Goal: Task Accomplishment & Management: Manage account settings

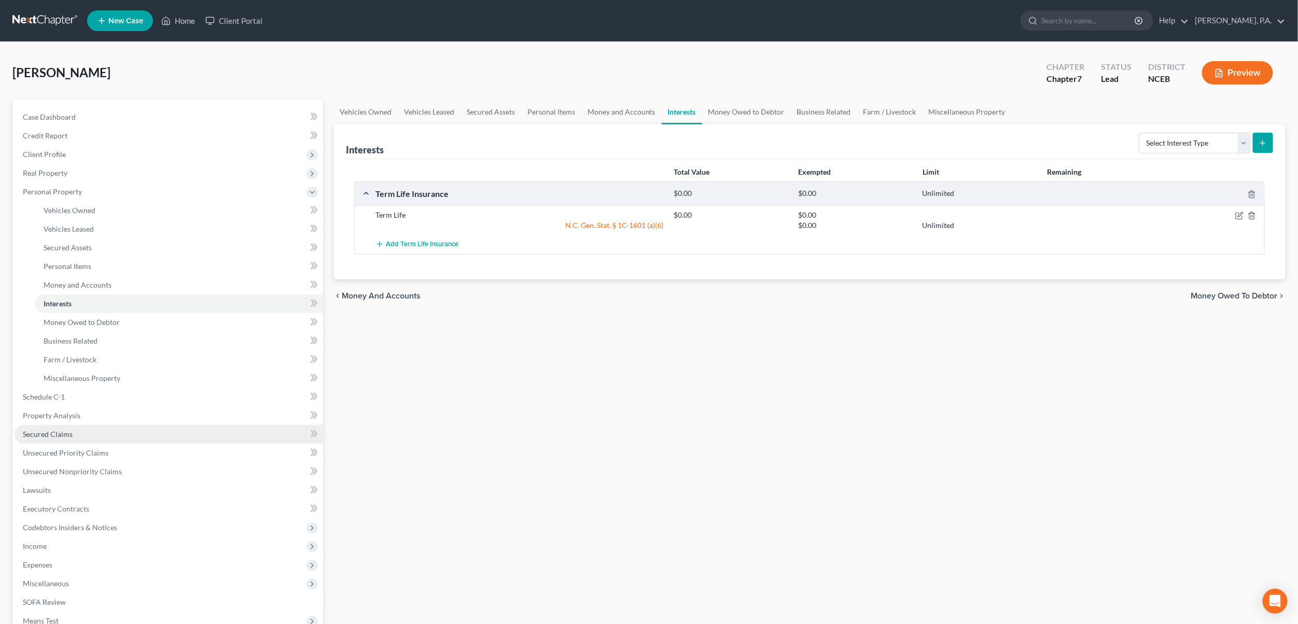
click at [75, 431] on link "Secured Claims" at bounding box center [169, 434] width 309 height 19
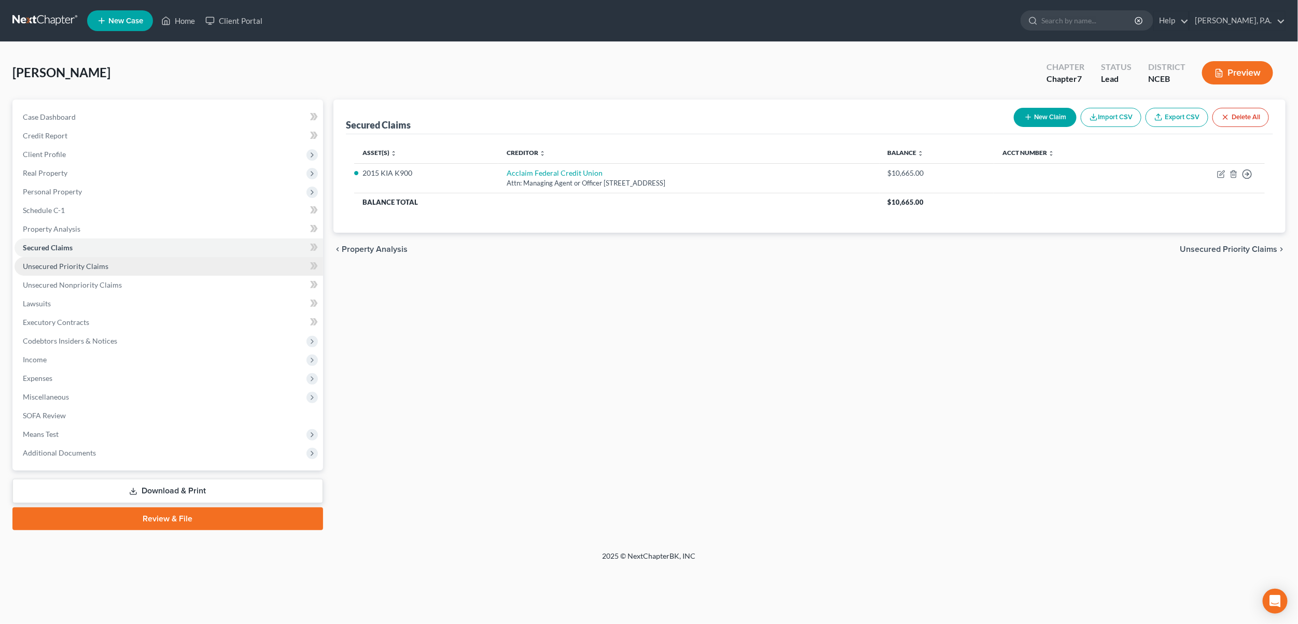
click at [81, 266] on span "Unsecured Priority Claims" at bounding box center [66, 266] width 86 height 9
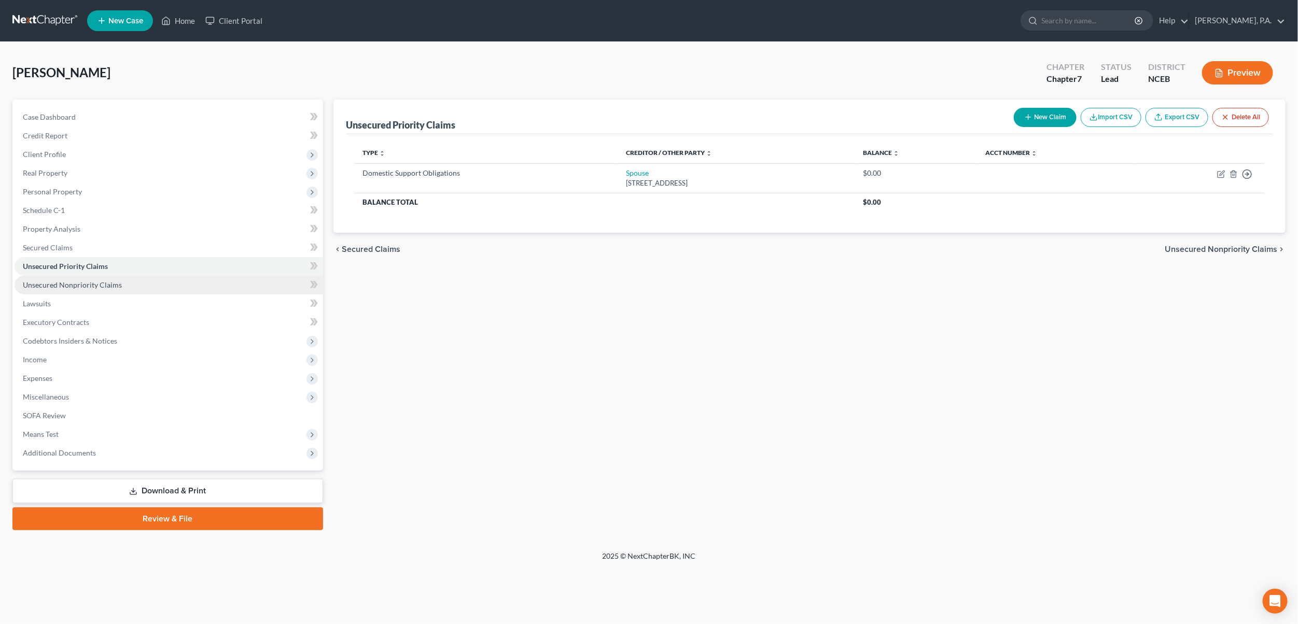
click at [94, 288] on span "Unsecured Nonpriority Claims" at bounding box center [72, 285] width 99 height 9
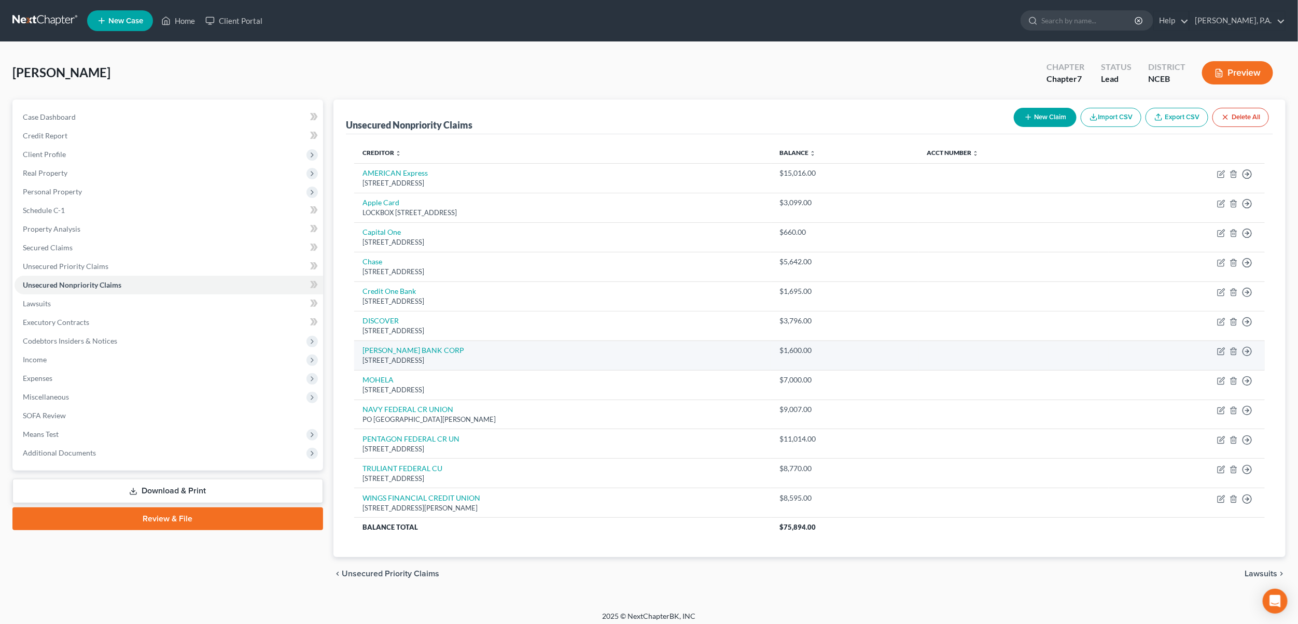
scroll to position [7, 0]
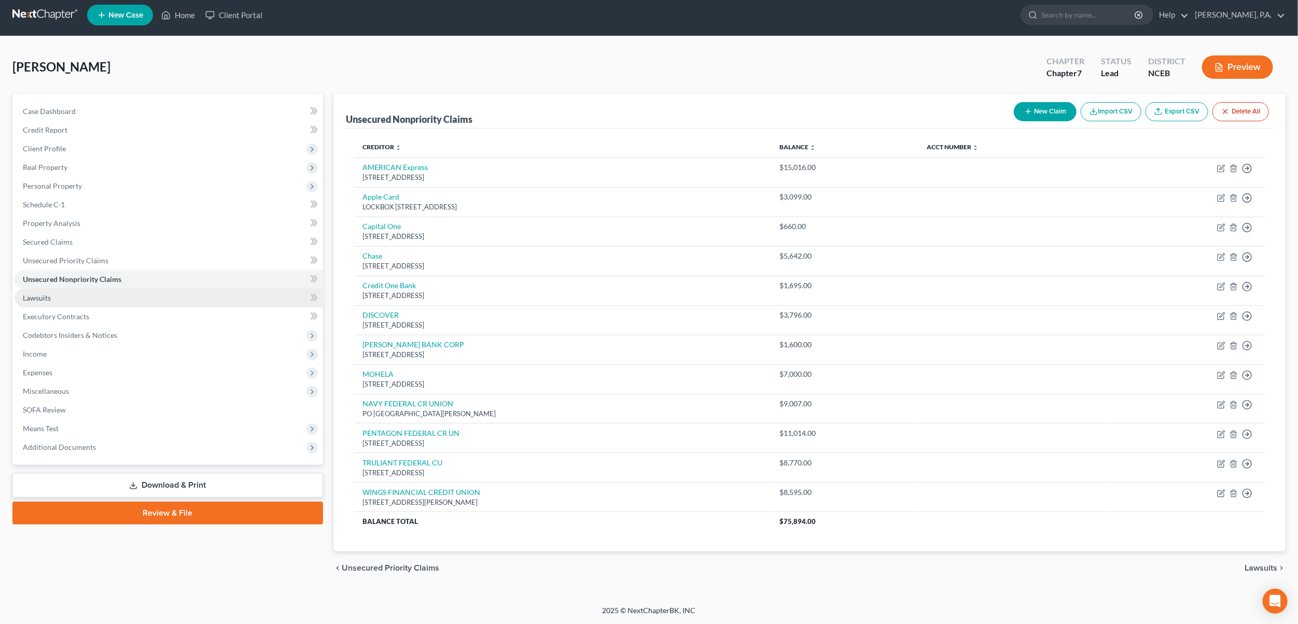
click at [46, 300] on link "Lawsuits" at bounding box center [169, 298] width 309 height 19
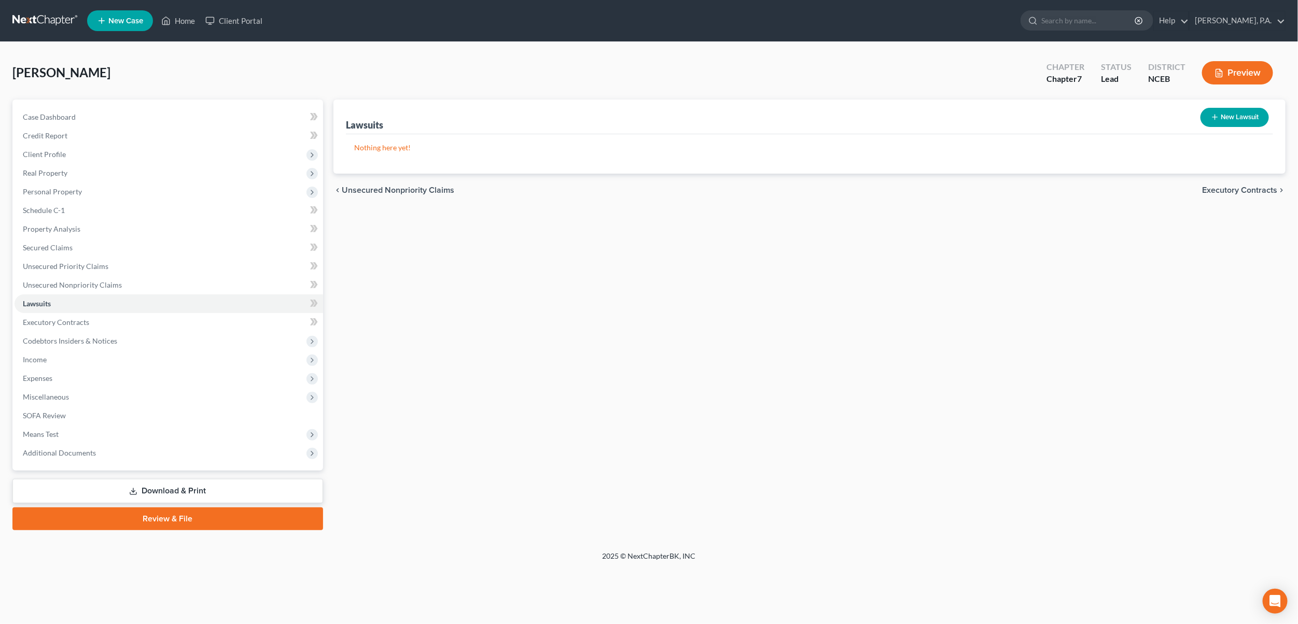
click at [41, 26] on link at bounding box center [45, 20] width 66 height 19
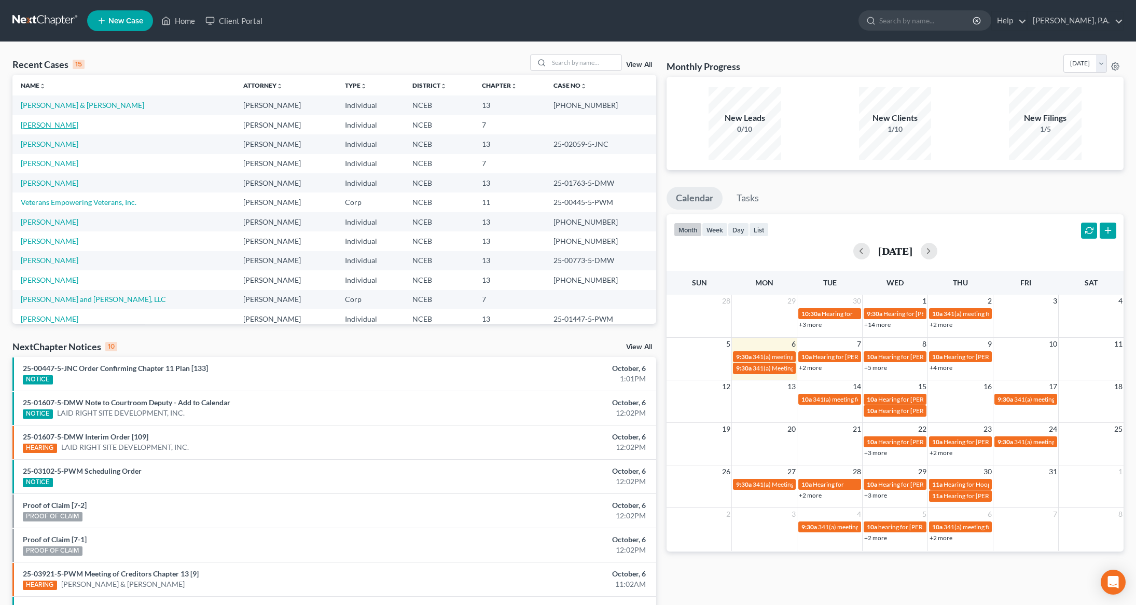
click at [36, 122] on link "[PERSON_NAME]" at bounding box center [50, 124] width 58 height 9
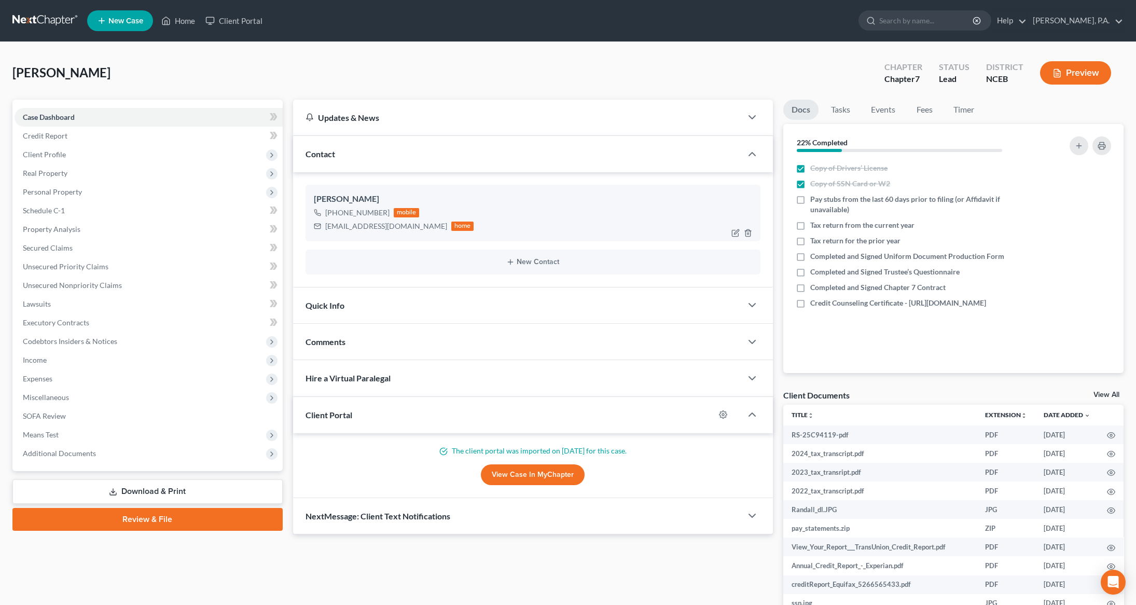
drag, startPoint x: 327, startPoint y: 229, endPoint x: 349, endPoint y: 227, distance: 22.4
click at [349, 227] on div "[EMAIL_ADDRESS][DOMAIN_NAME]" at bounding box center [386, 226] width 122 height 10
drag, startPoint x: 326, startPoint y: 227, endPoint x: 400, endPoint y: 226, distance: 74.2
click at [400, 226] on div "[EMAIL_ADDRESS][DOMAIN_NAME] home" at bounding box center [394, 225] width 160 height 13
copy div "[EMAIL_ADDRESS][DOMAIN_NAME]"
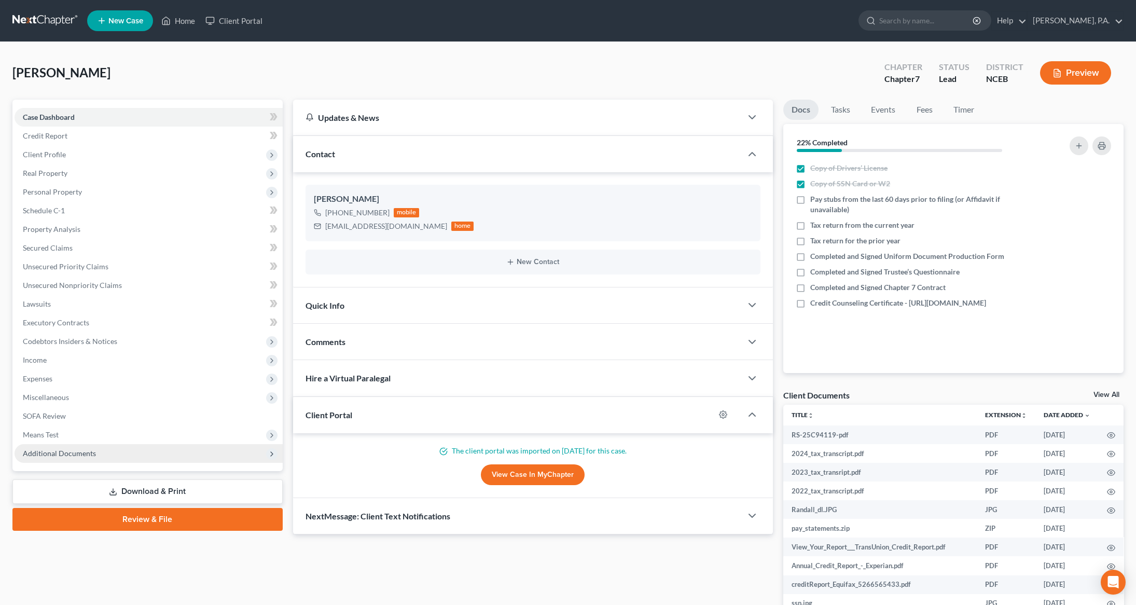
click at [88, 457] on span "Additional Documents" at bounding box center [59, 453] width 73 height 9
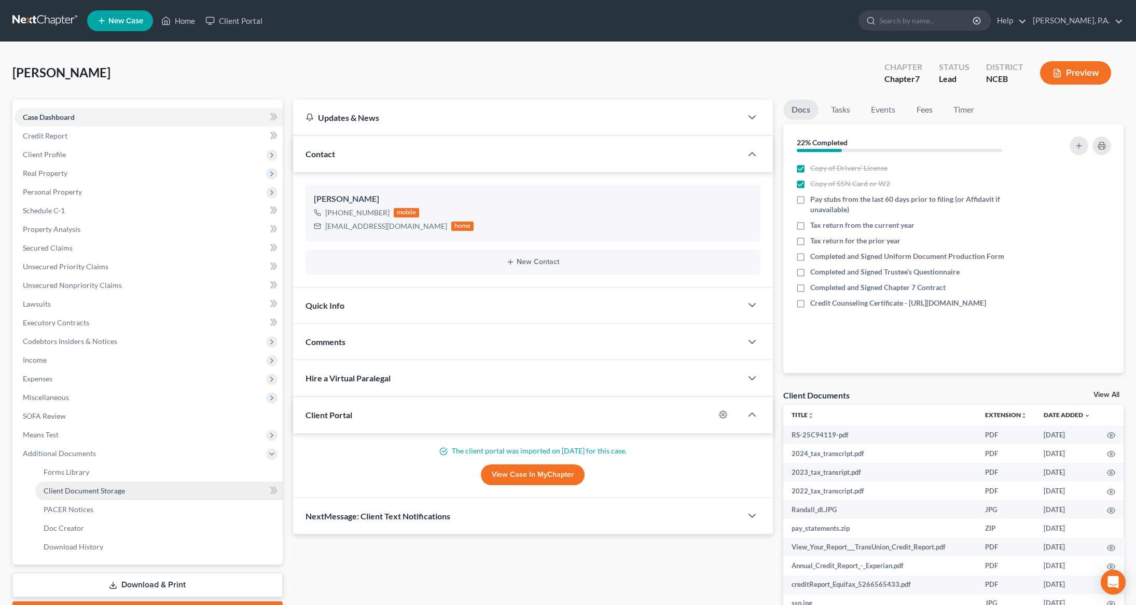
click at [82, 483] on link "Client Document Storage" at bounding box center [158, 490] width 247 height 19
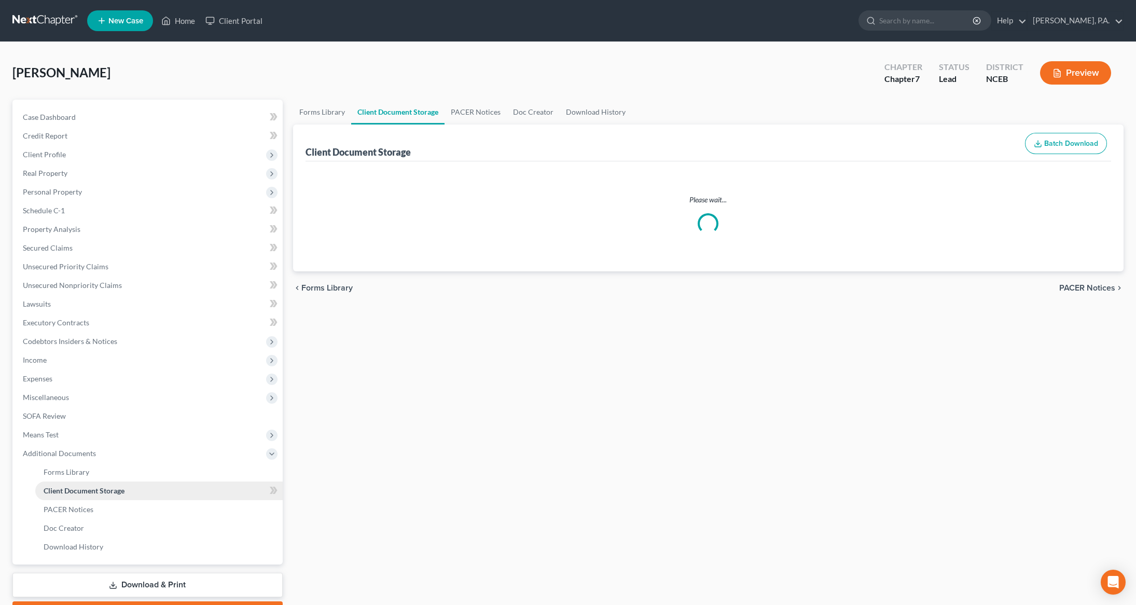
select select "0"
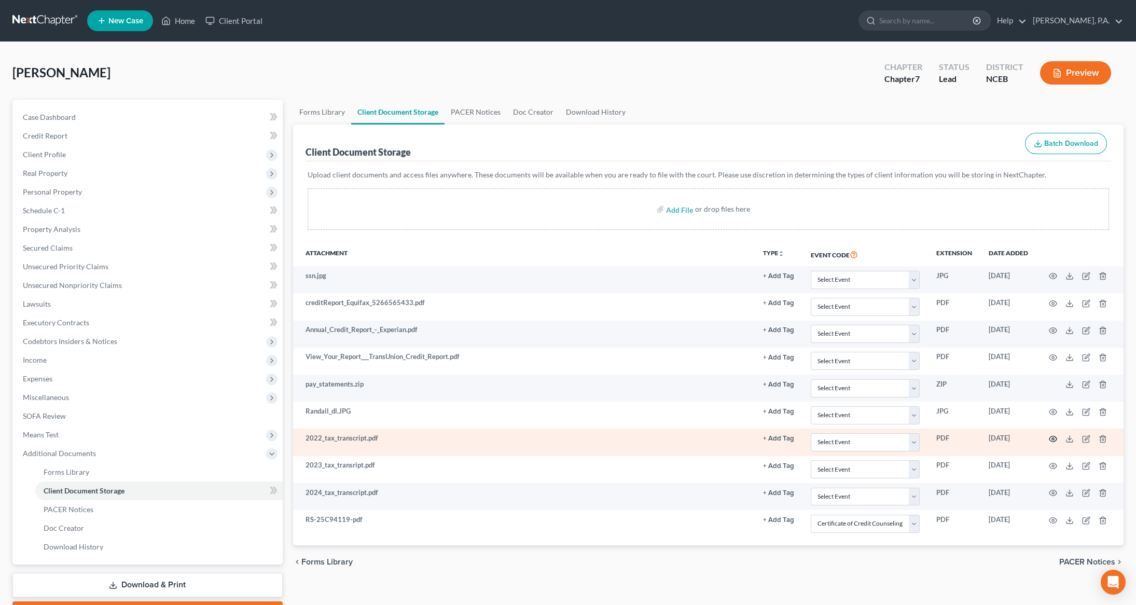
click at [1052, 440] on circle "button" at bounding box center [1053, 439] width 2 height 2
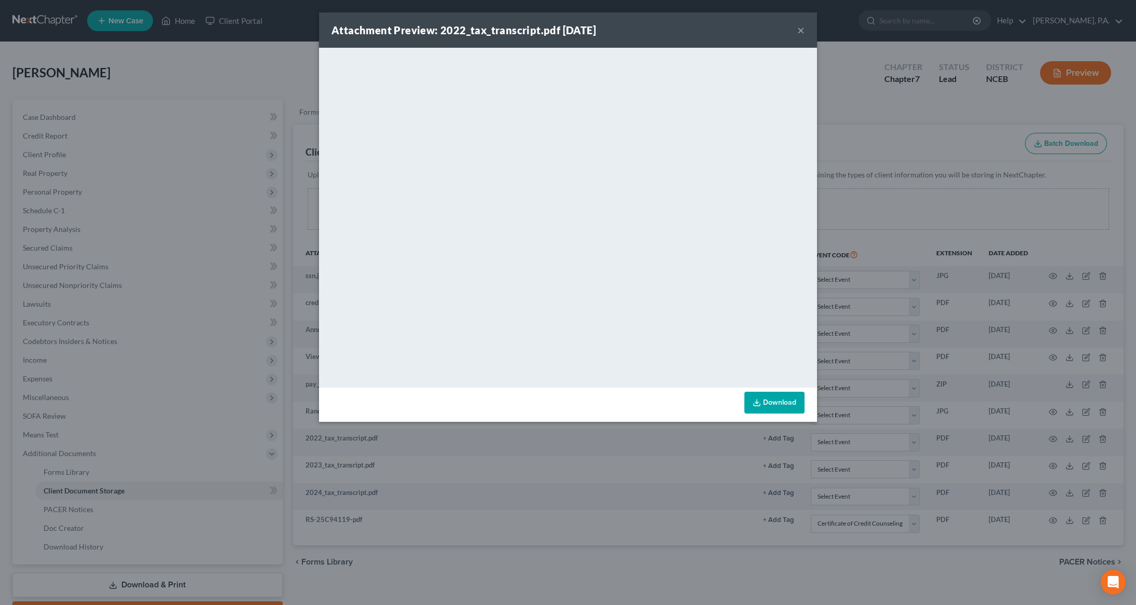
click at [799, 32] on button "×" at bounding box center [800, 30] width 7 height 12
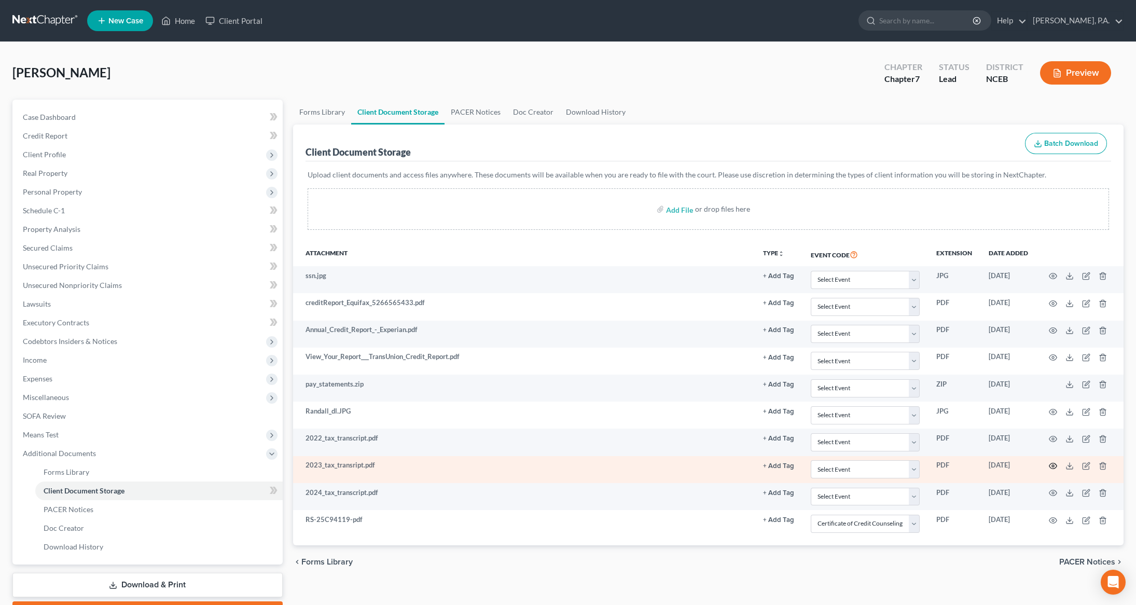
click at [1050, 468] on icon "button" at bounding box center [1053, 466] width 8 height 8
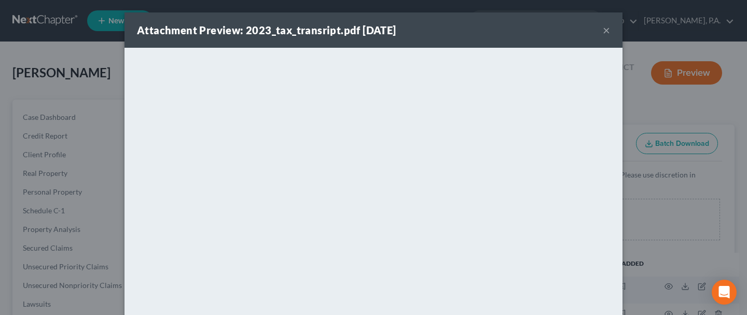
click at [606, 29] on button "×" at bounding box center [606, 30] width 7 height 12
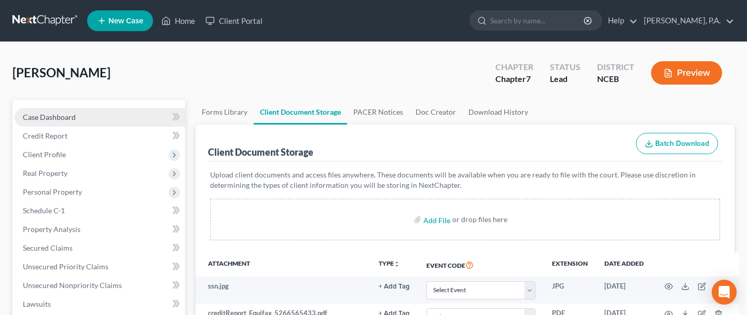
click at [74, 123] on link "Case Dashboard" at bounding box center [100, 117] width 171 height 19
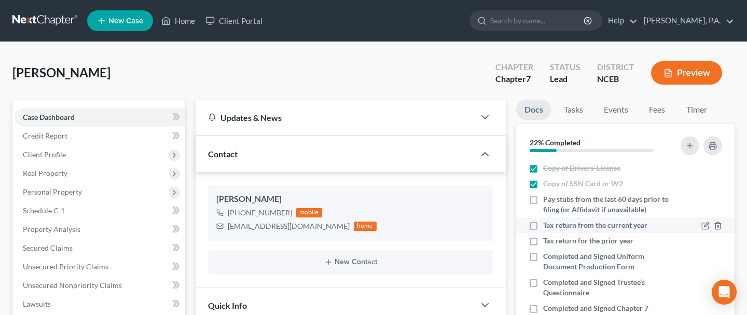
click at [543, 227] on label "Tax return from the current year" at bounding box center [595, 225] width 104 height 10
click at [547, 227] on input "Tax return from the current year" at bounding box center [550, 223] width 7 height 7
checkbox input "true"
click at [543, 241] on label "Tax return for the prior year" at bounding box center [588, 240] width 90 height 10
click at [547, 241] on input "Tax return for the prior year" at bounding box center [550, 238] width 7 height 7
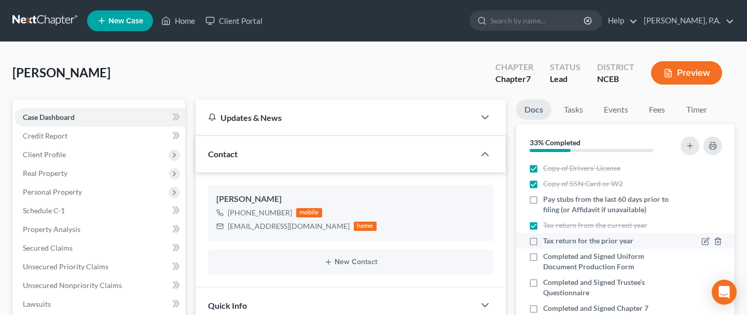
checkbox input "true"
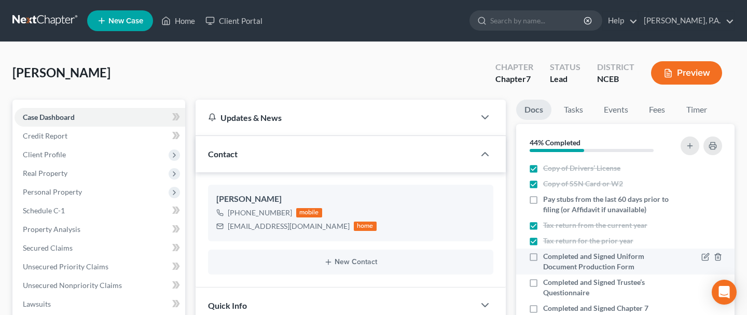
click at [543, 255] on label "Completed and Signed Uniform Document Production Form" at bounding box center [607, 261] width 128 height 21
click at [547, 255] on input "Completed and Signed Uniform Document Production Form" at bounding box center [550, 254] width 7 height 7
checkbox input "true"
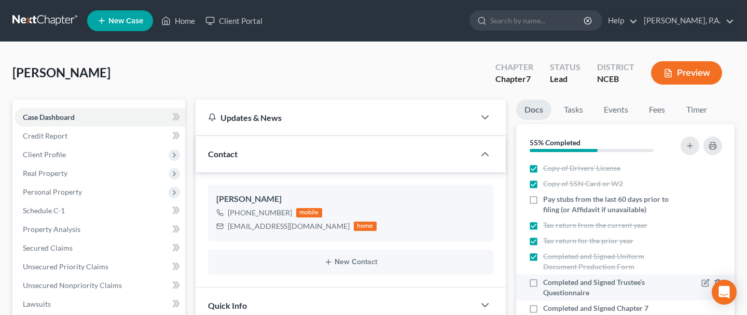
click at [543, 282] on label "Completed and Signed Trustee’s Questionnaire" at bounding box center [607, 287] width 128 height 21
click at [547, 282] on input "Completed and Signed Trustee’s Questionnaire" at bounding box center [550, 280] width 7 height 7
checkbox input "true"
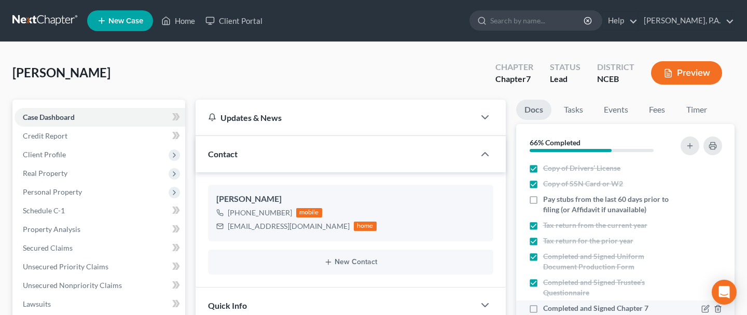
click at [543, 303] on label "Completed and Signed Chapter 7 Contract" at bounding box center [607, 313] width 128 height 21
click at [547, 303] on input "Completed and Signed Chapter 7 Contract" at bounding box center [550, 306] width 7 height 7
checkbox input "true"
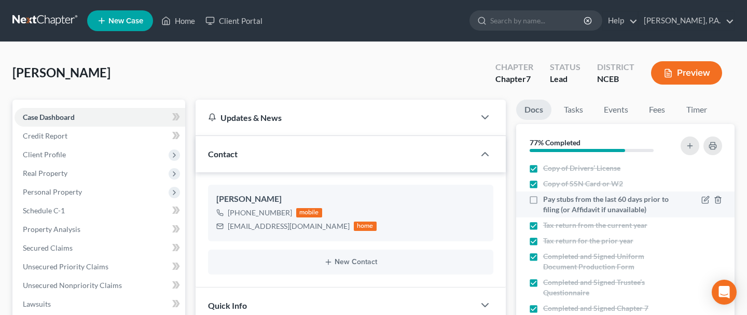
click at [543, 194] on label "Pay stubs from the last 60 days prior to filing (or Affidavit if unavailable)" at bounding box center [607, 204] width 128 height 21
click at [547, 194] on input "Pay stubs from the last 60 days prior to filing (or Affidavit if unavailable)" at bounding box center [550, 197] width 7 height 7
checkbox input "true"
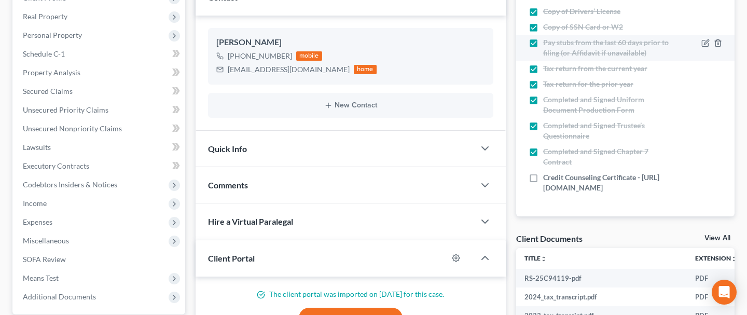
scroll to position [156, 0]
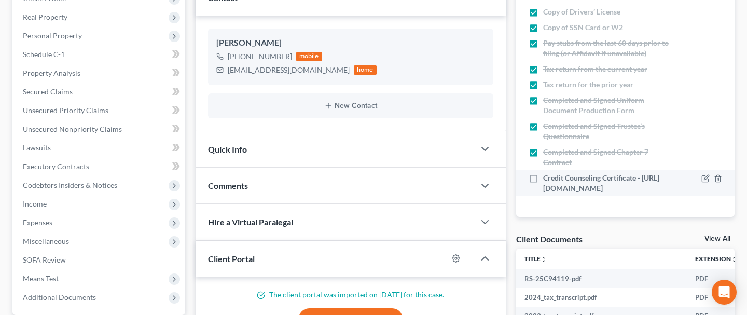
click at [543, 173] on label "Credit Counseling Certificate - [URL][DOMAIN_NAME]" at bounding box center [607, 183] width 128 height 21
click at [547, 173] on input "Credit Counseling Certificate - [URL][DOMAIN_NAME]" at bounding box center [550, 176] width 7 height 7
checkbox input "true"
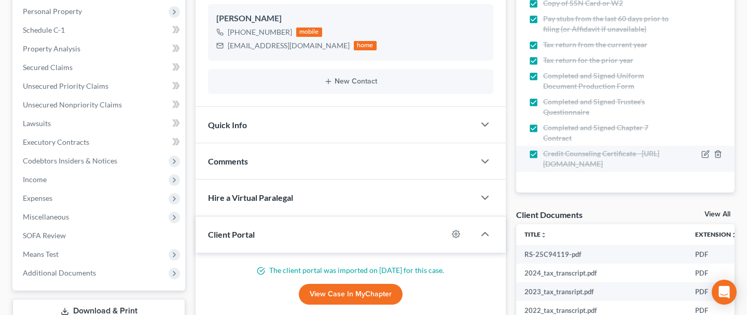
scroll to position [179, 0]
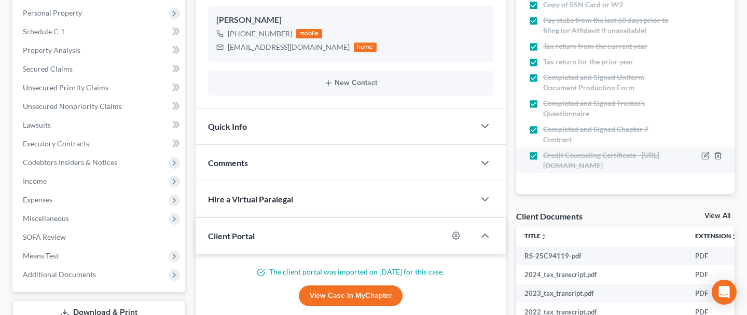
select select "0"
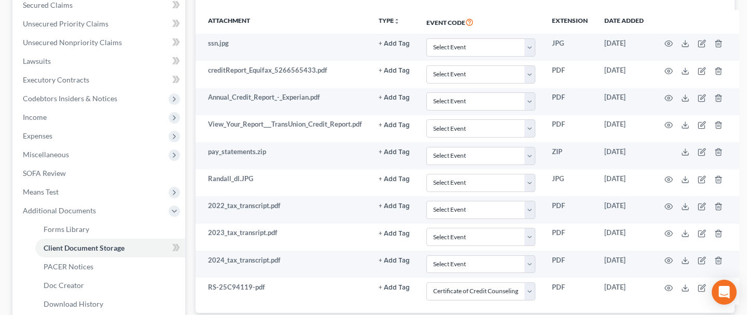
scroll to position [347, 0]
